Goal: Information Seeking & Learning: Understand process/instructions

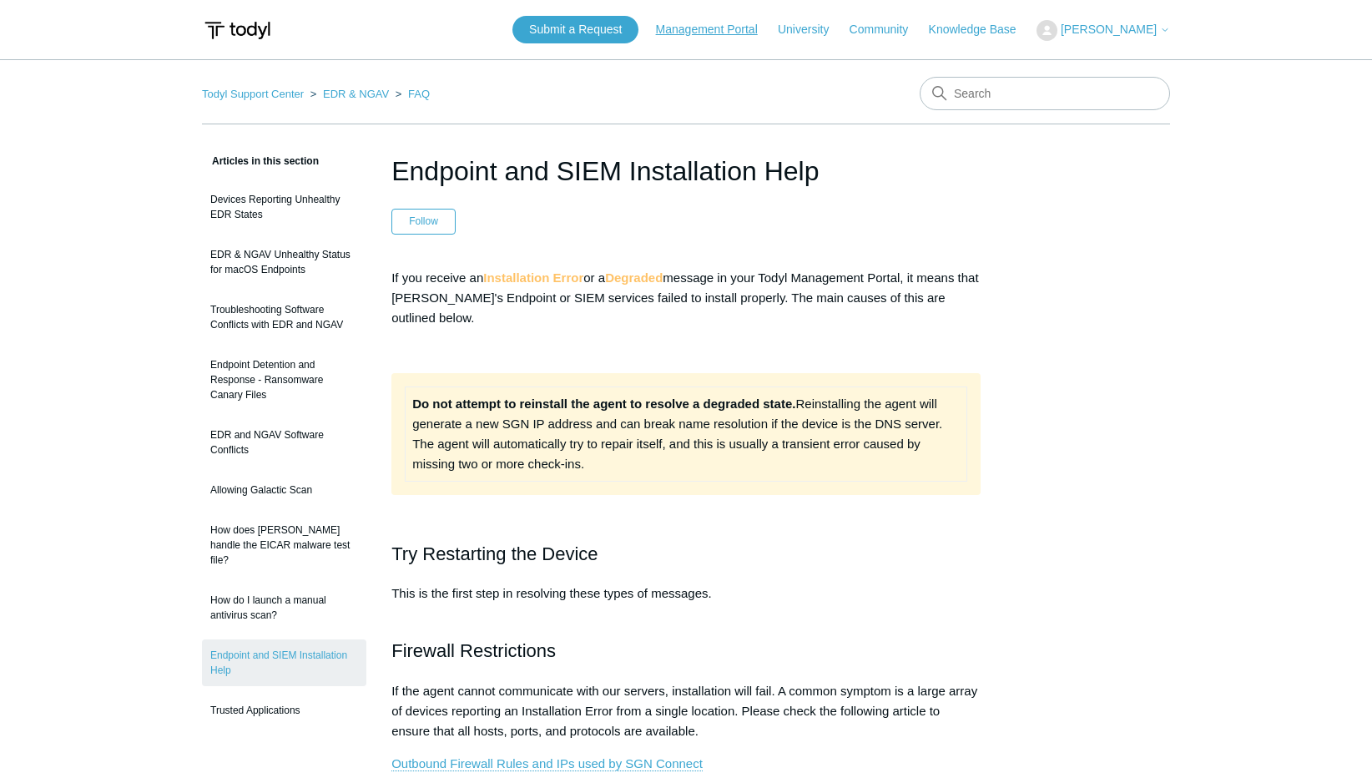
click at [672, 22] on link "Management Portal" at bounding box center [715, 30] width 118 height 18
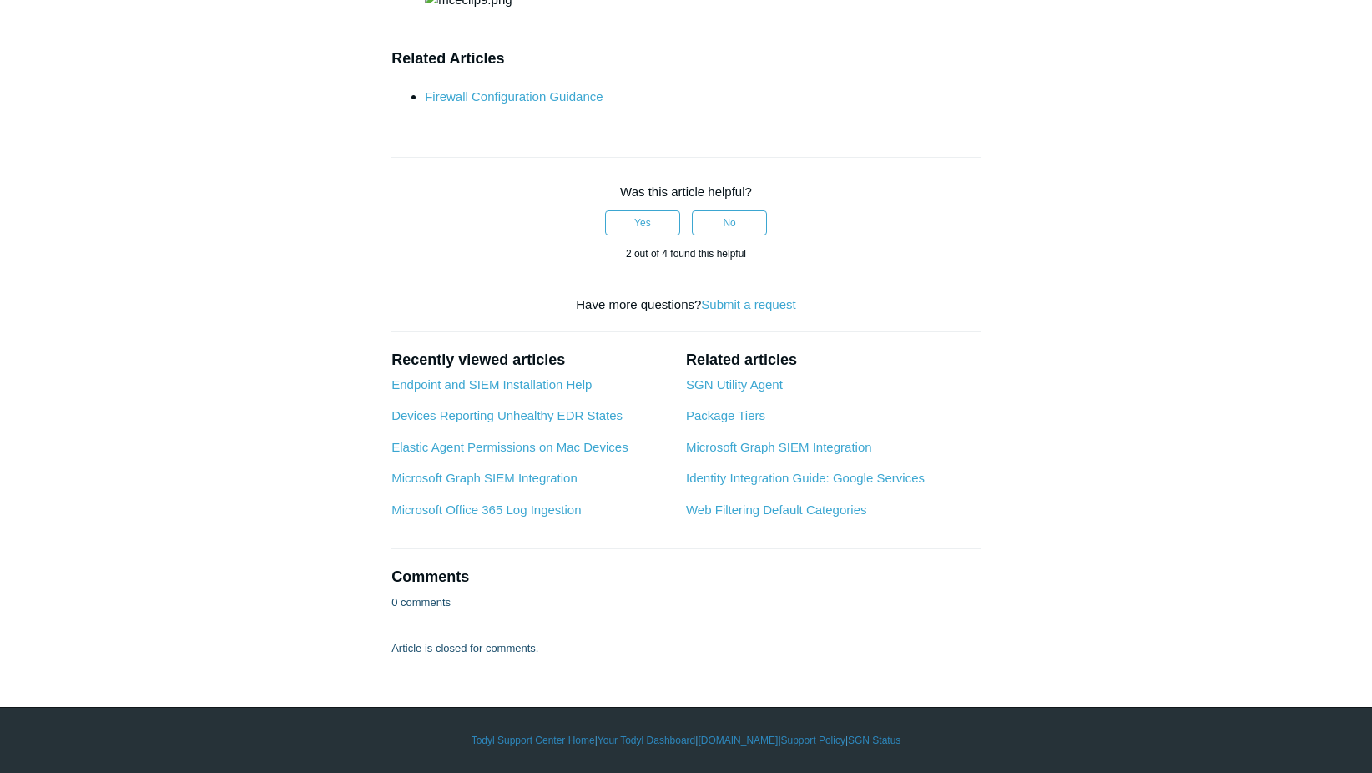
scroll to position [2468, 0]
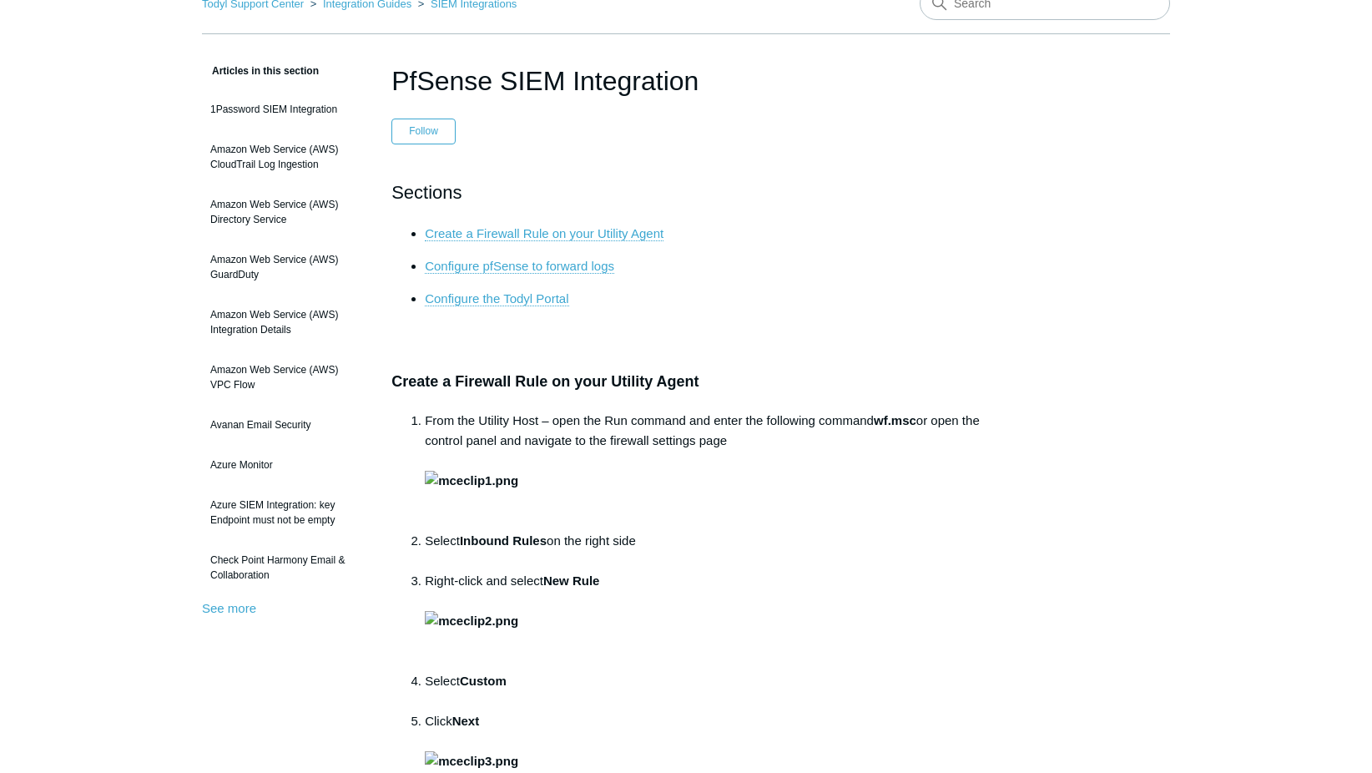
scroll to position [0, 0]
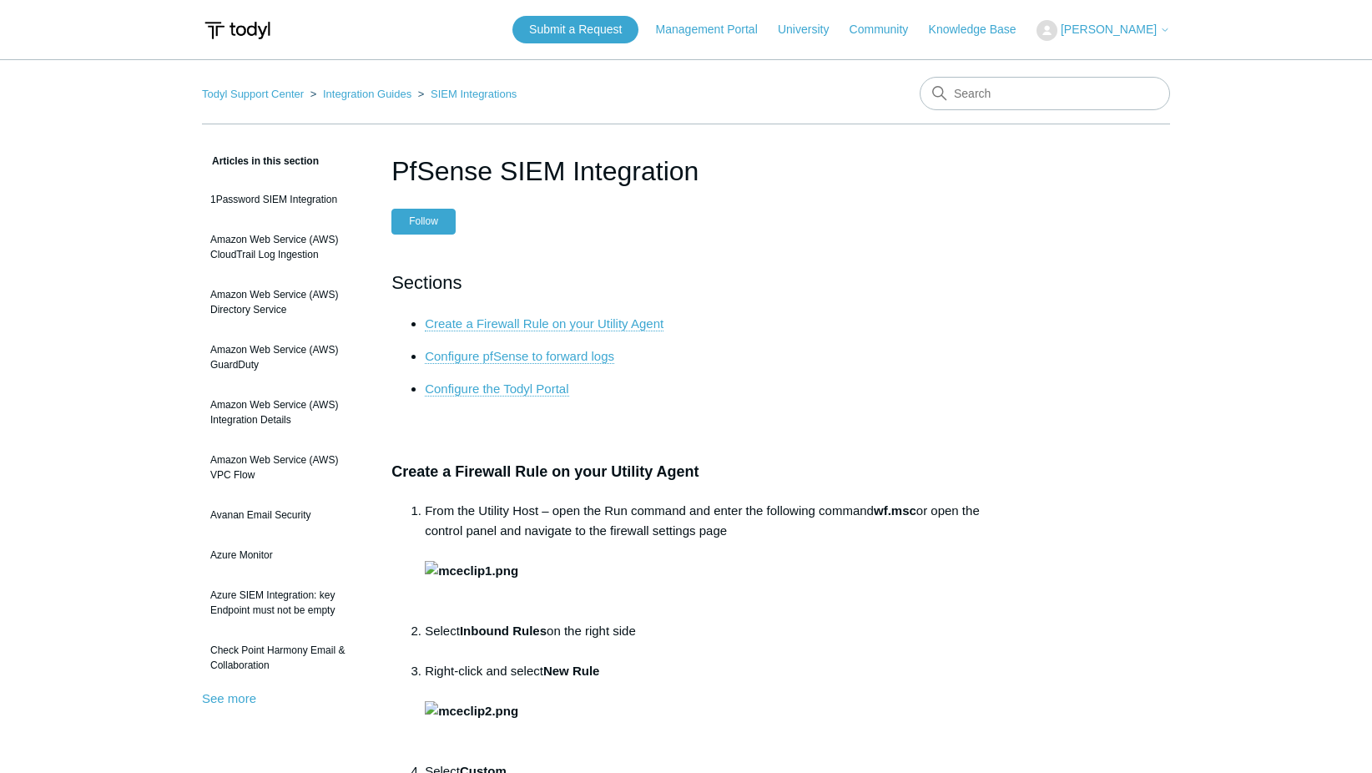
click at [413, 215] on button "Follow" at bounding box center [423, 221] width 64 height 25
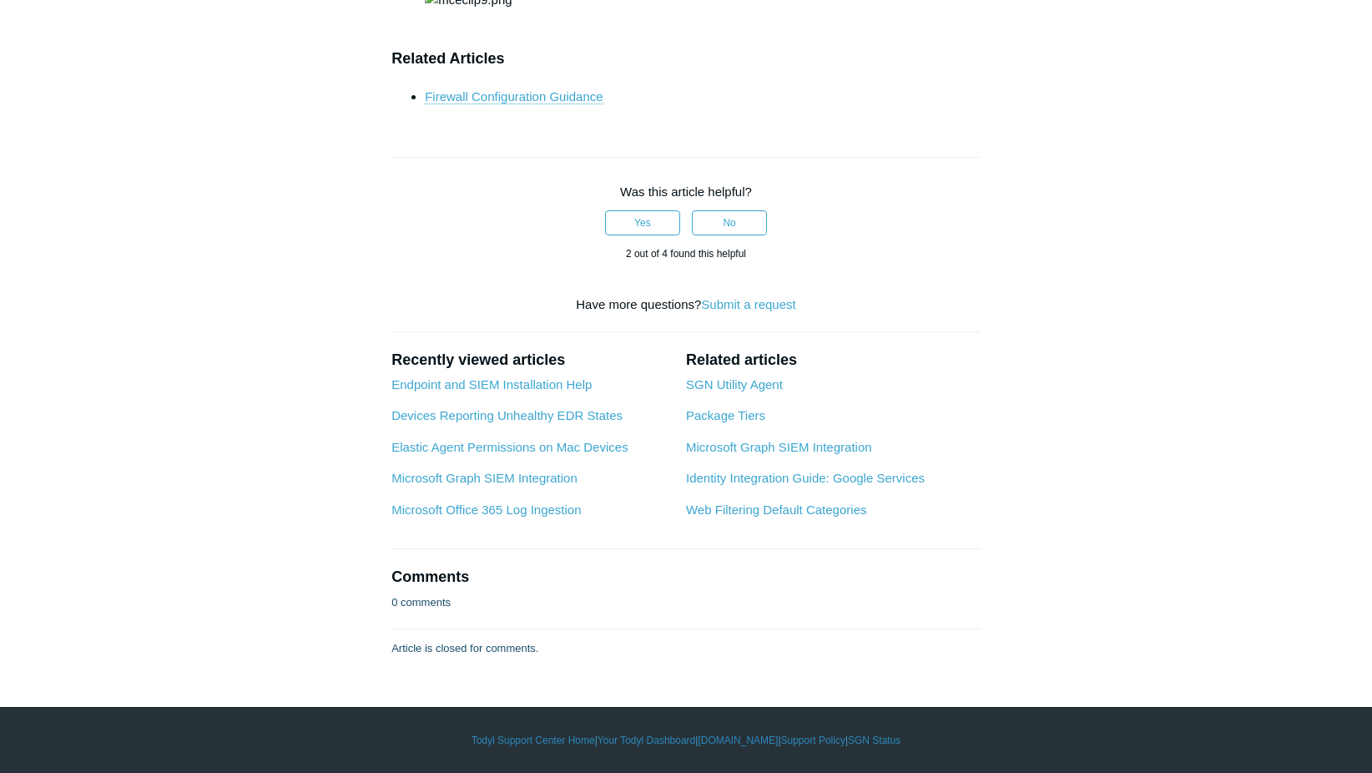
scroll to position [8076, 0]
drag, startPoint x: 390, startPoint y: 159, endPoint x: 955, endPoint y: 132, distance: 565.6
copy article "PfSense SIEM Integration Unfollow Followed by one person Sections Create a Fire…"
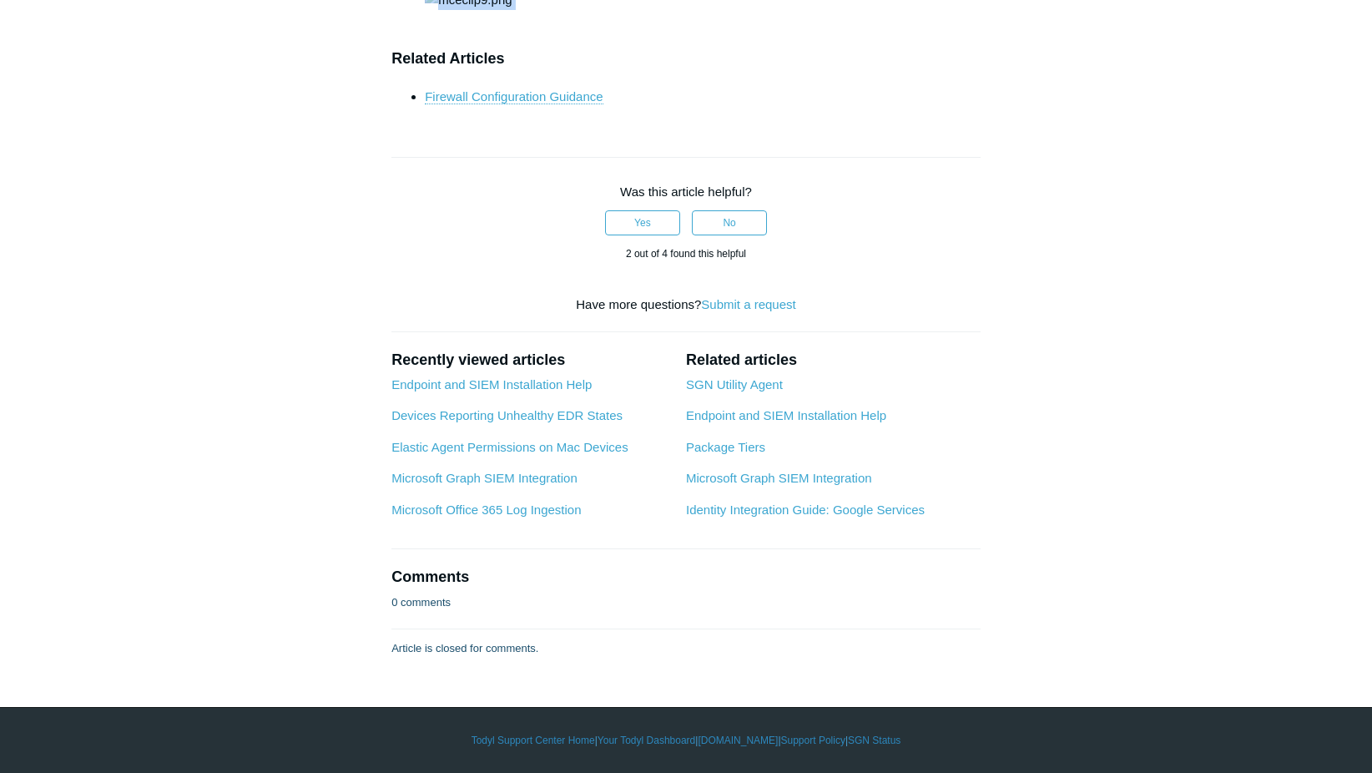
drag, startPoint x: 378, startPoint y: 159, endPoint x: 992, endPoint y: 23, distance: 629.0
copy article "PfSense SIEM Integration Unfollow Not yet followed by anyone Sections Create a …"
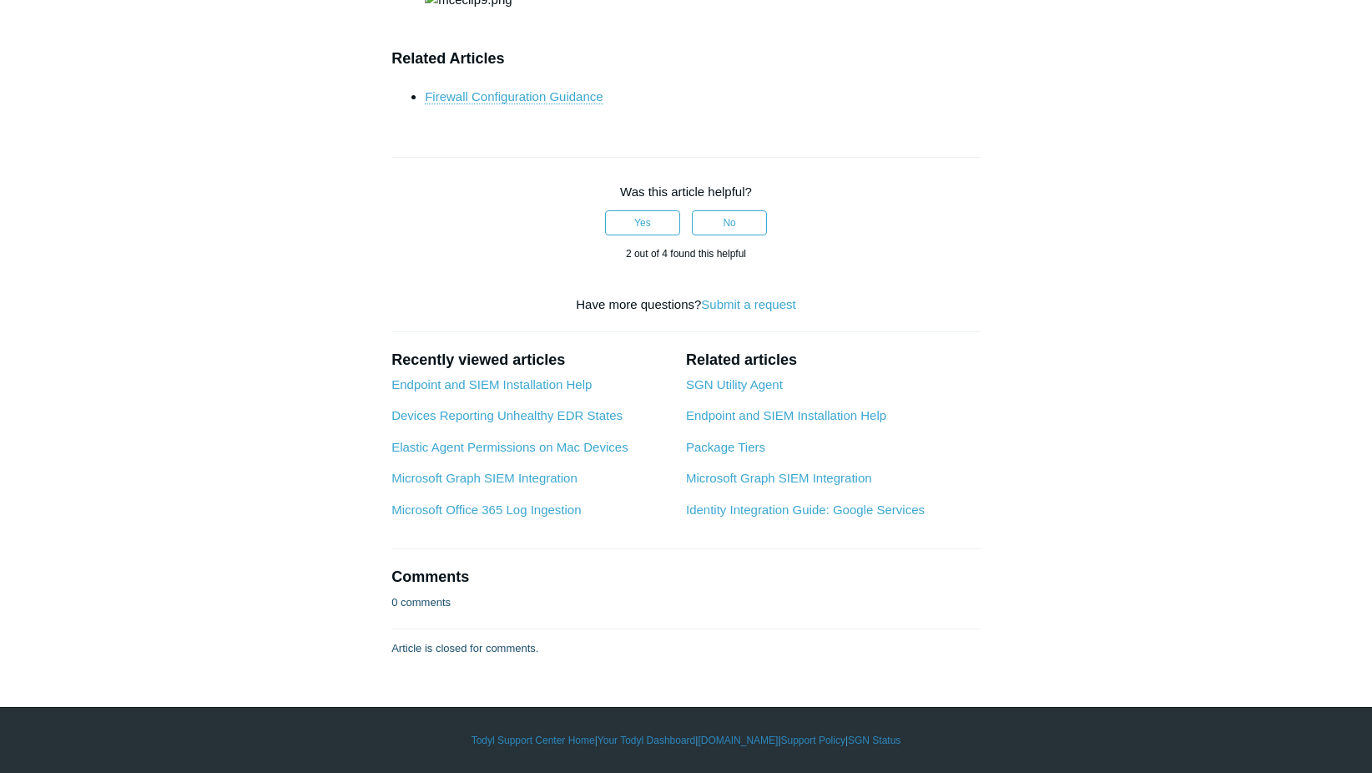
scroll to position [4005, 0]
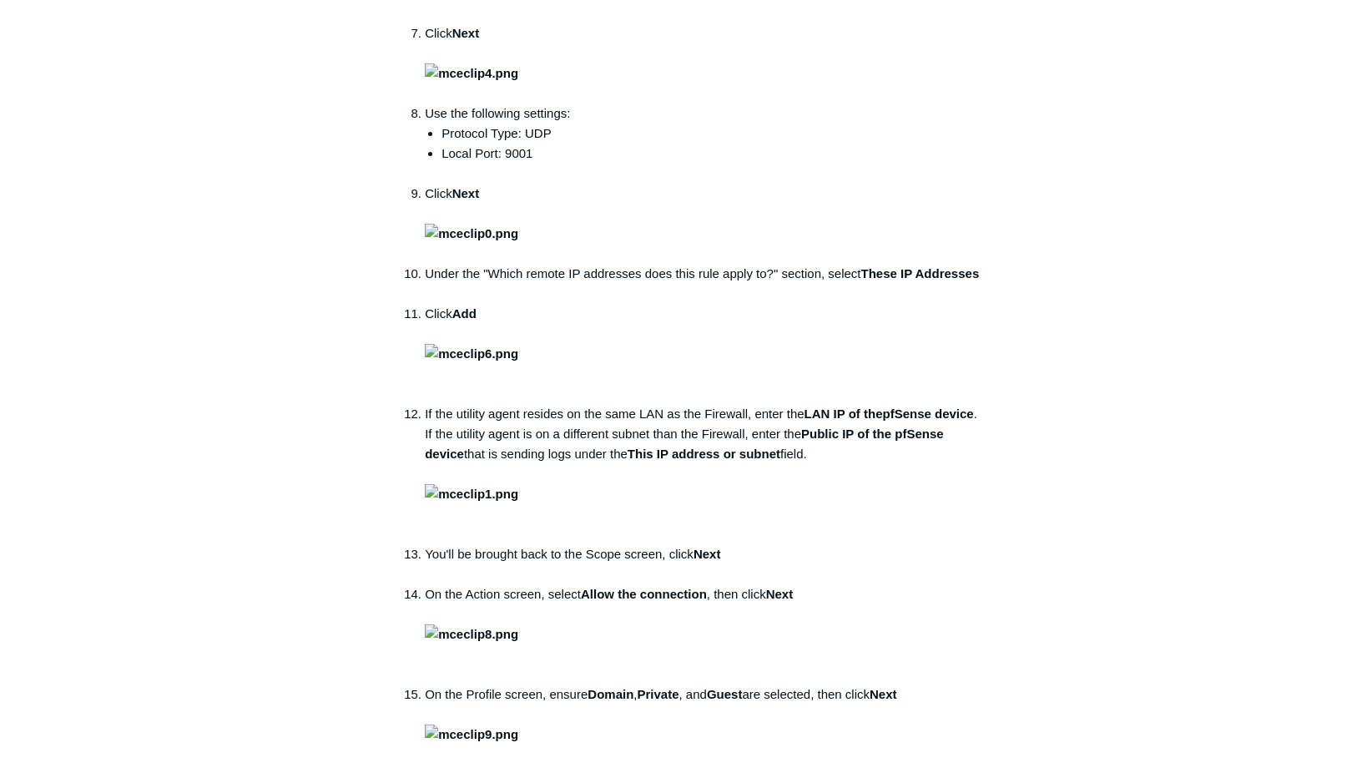
scroll to position [0, 0]
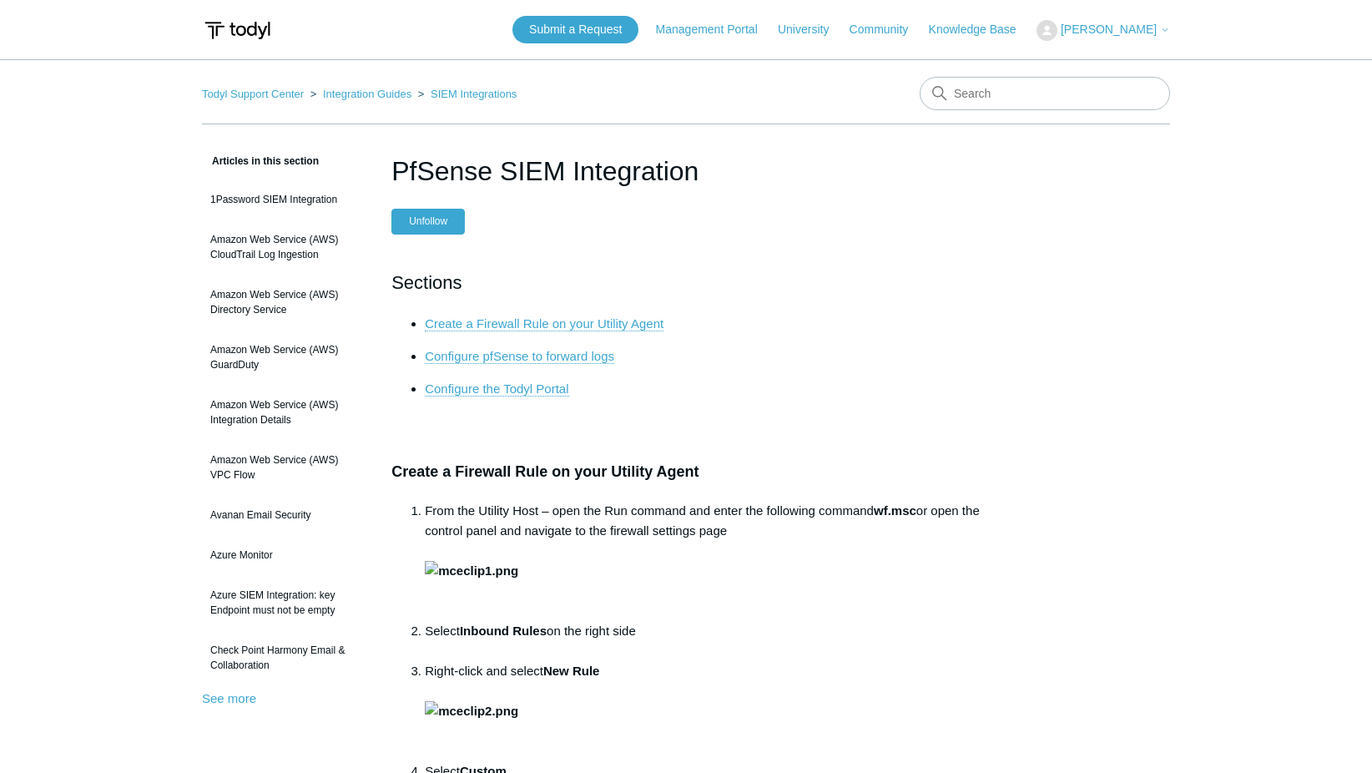
drag, startPoint x: 391, startPoint y: 169, endPoint x: 700, endPoint y: 169, distance: 308.7
click at [700, 169] on h1 "PfSense SIEM Integration" at bounding box center [685, 171] width 589 height 40
drag, startPoint x: 700, startPoint y: 169, endPoint x: 644, endPoint y: 173, distance: 56.0
copy h1 "PfSense SIEM Integration"
